Goal: Task Accomplishment & Management: Use online tool/utility

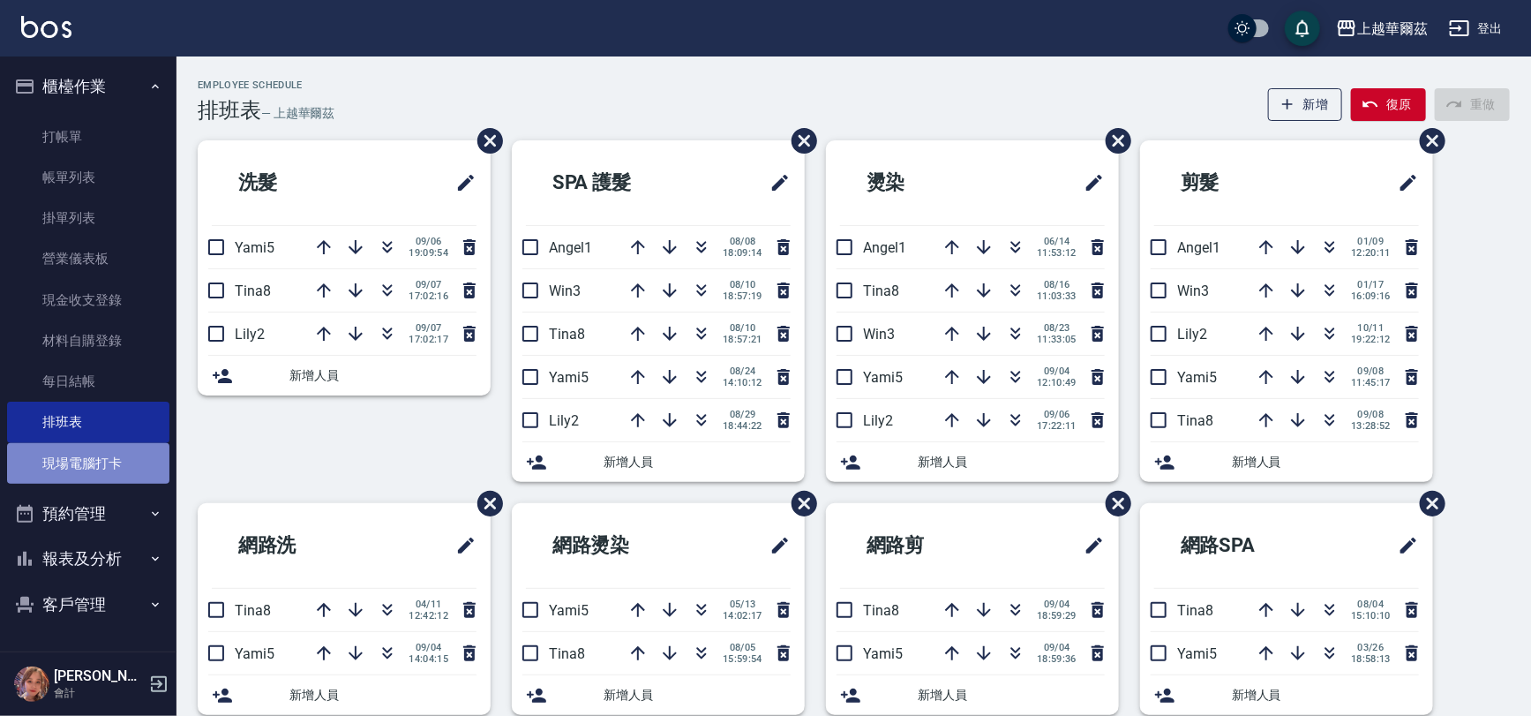
click at [129, 474] on link "現場電腦打卡" at bounding box center [88, 463] width 162 height 41
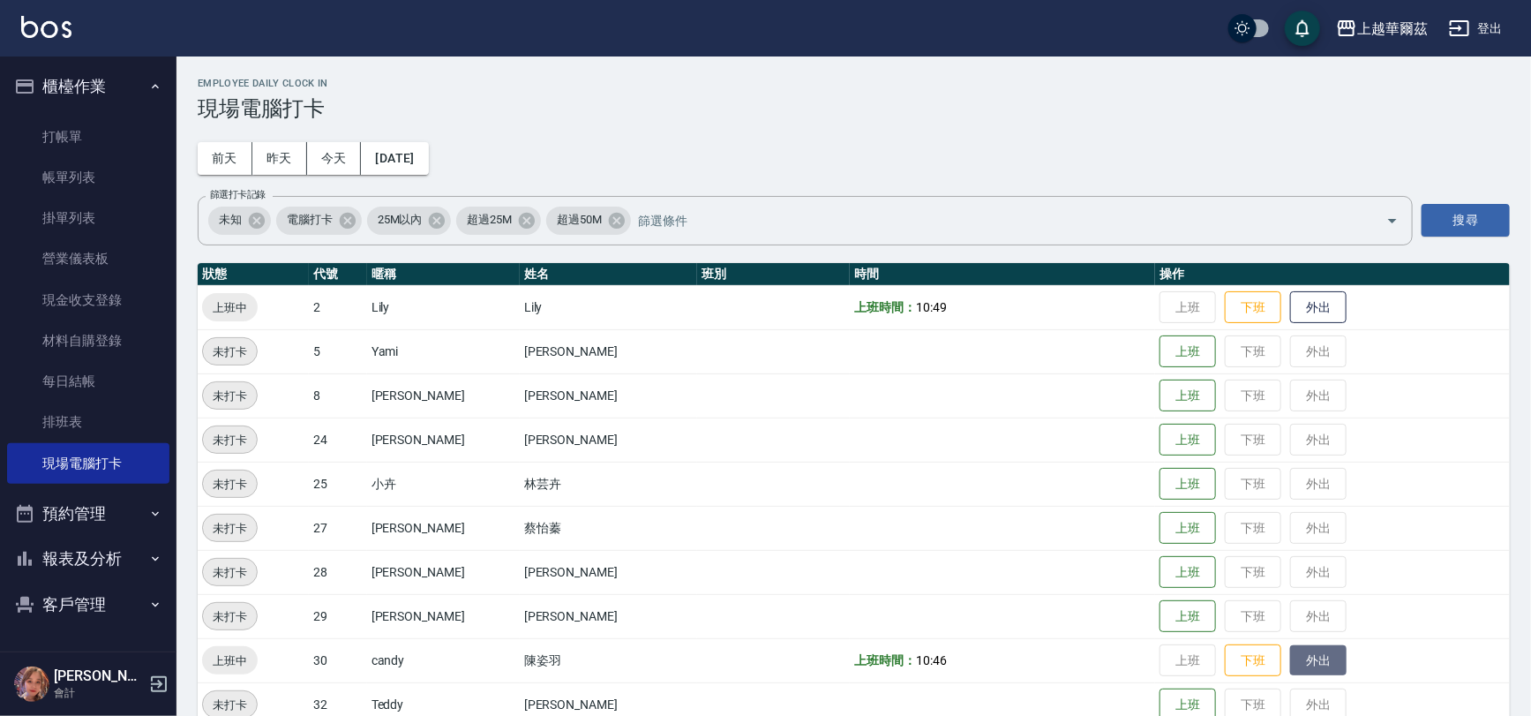
click at [1290, 663] on button "外出" at bounding box center [1318, 660] width 56 height 31
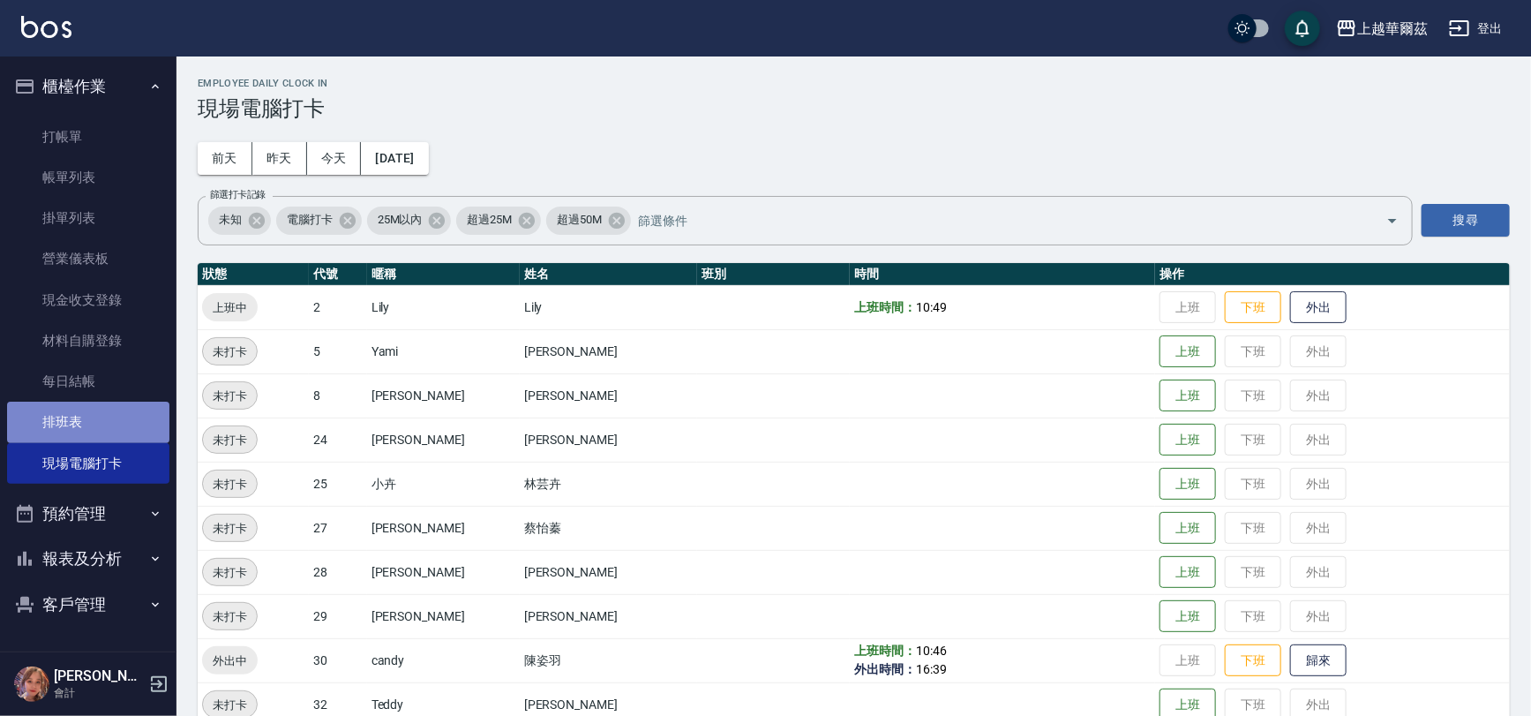
click at [64, 415] on link "排班表" at bounding box center [88, 421] width 162 height 41
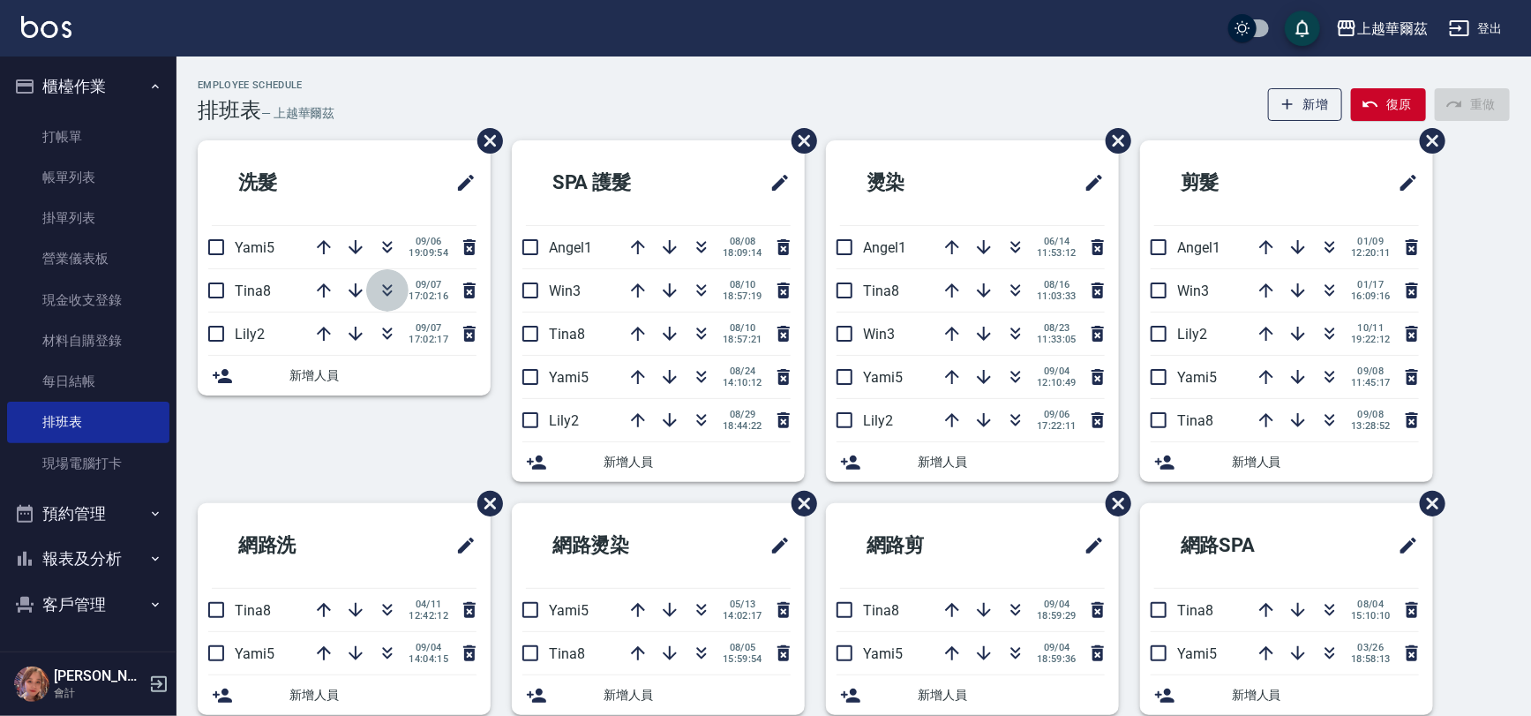
click at [387, 284] on icon "button" at bounding box center [387, 290] width 21 height 21
click at [92, 468] on link "現場電腦打卡" at bounding box center [88, 463] width 162 height 41
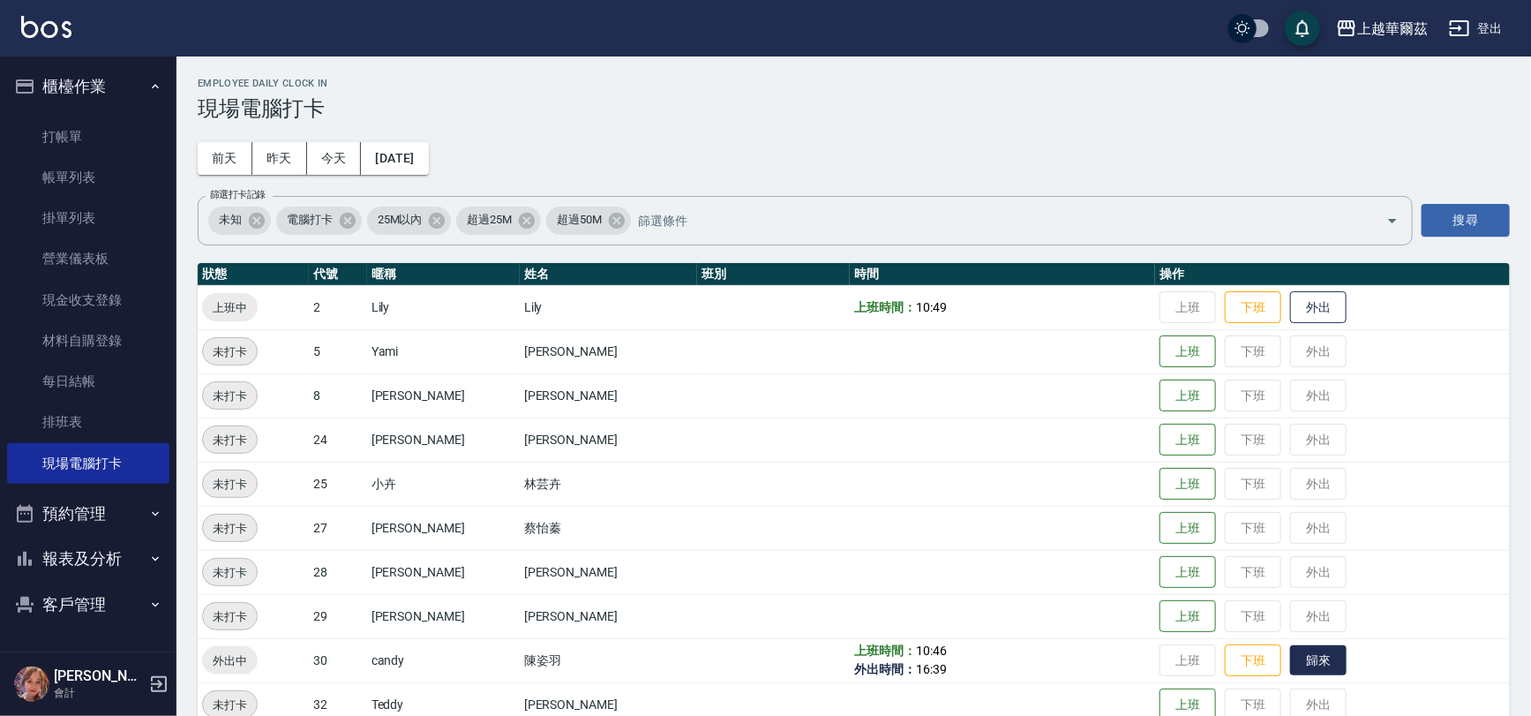
click at [1304, 661] on button "歸來" at bounding box center [1318, 660] width 56 height 31
drag, startPoint x: 113, startPoint y: 432, endPoint x: 78, endPoint y: 417, distance: 38.4
click at [114, 427] on link "排班表" at bounding box center [88, 421] width 162 height 41
click at [78, 417] on link "排班表" at bounding box center [88, 421] width 162 height 41
